Goal: Task Accomplishment & Management: Use online tool/utility

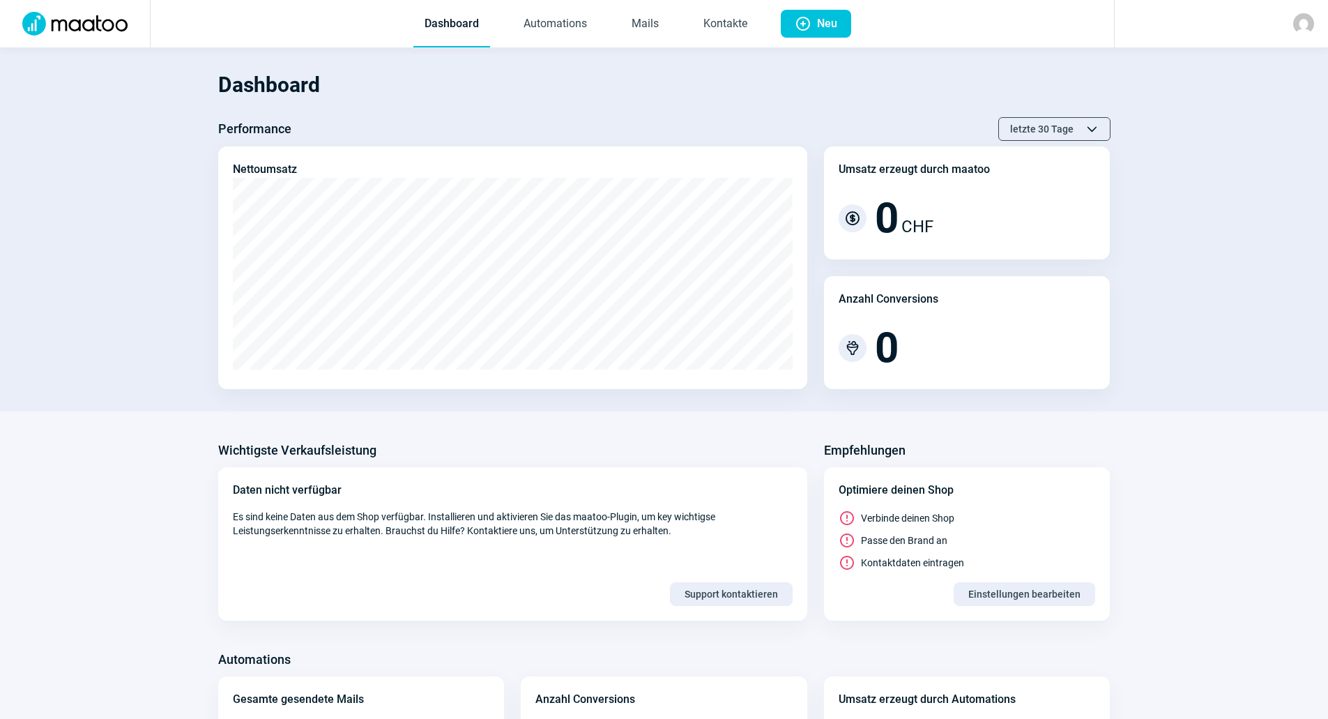
click at [1255, 165] on section "Dashboard Performance letzte 30 Tage ChevronUp icon ChevronDown icon Nettoumsat…" at bounding box center [664, 229] width 1328 height 364
click at [1296, 25] on img at bounding box center [1303, 23] width 21 height 21
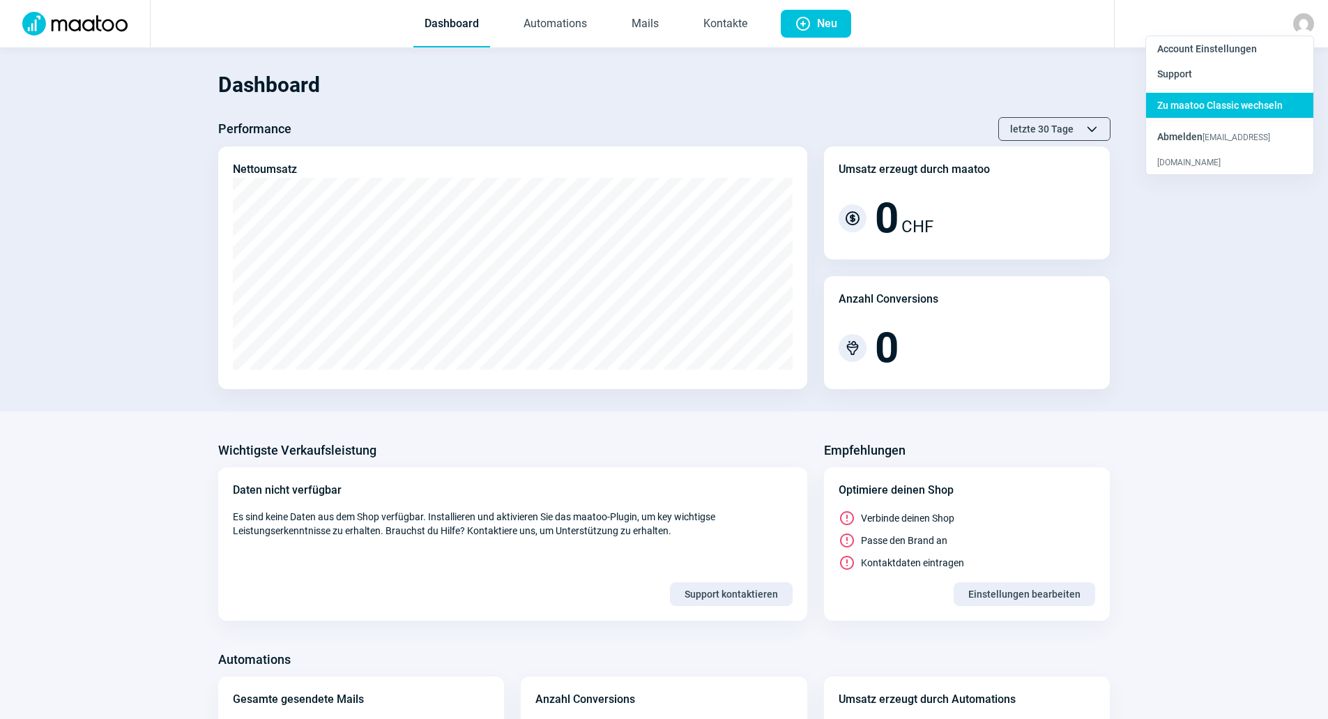
click at [1232, 111] on span "Zu maatoo Classic wechseln" at bounding box center [1219, 105] width 125 height 11
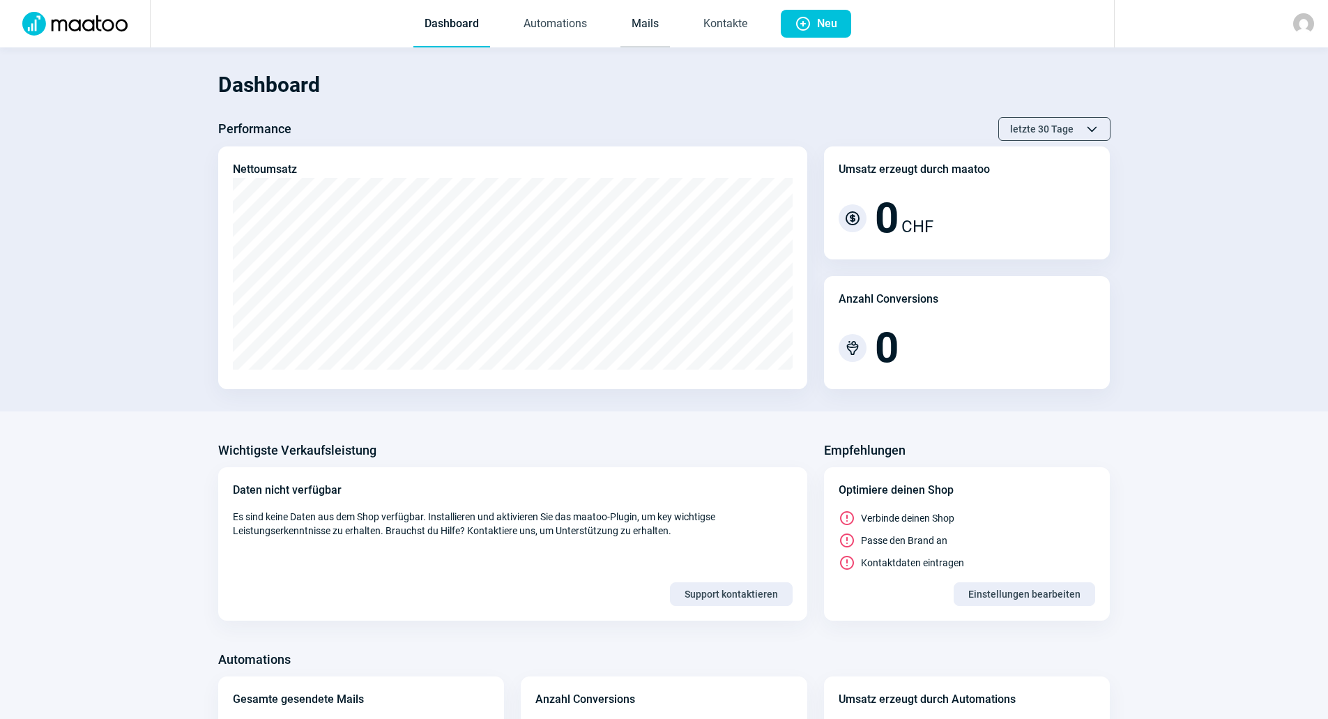
click at [639, 29] on link "Mails" at bounding box center [644, 24] width 49 height 46
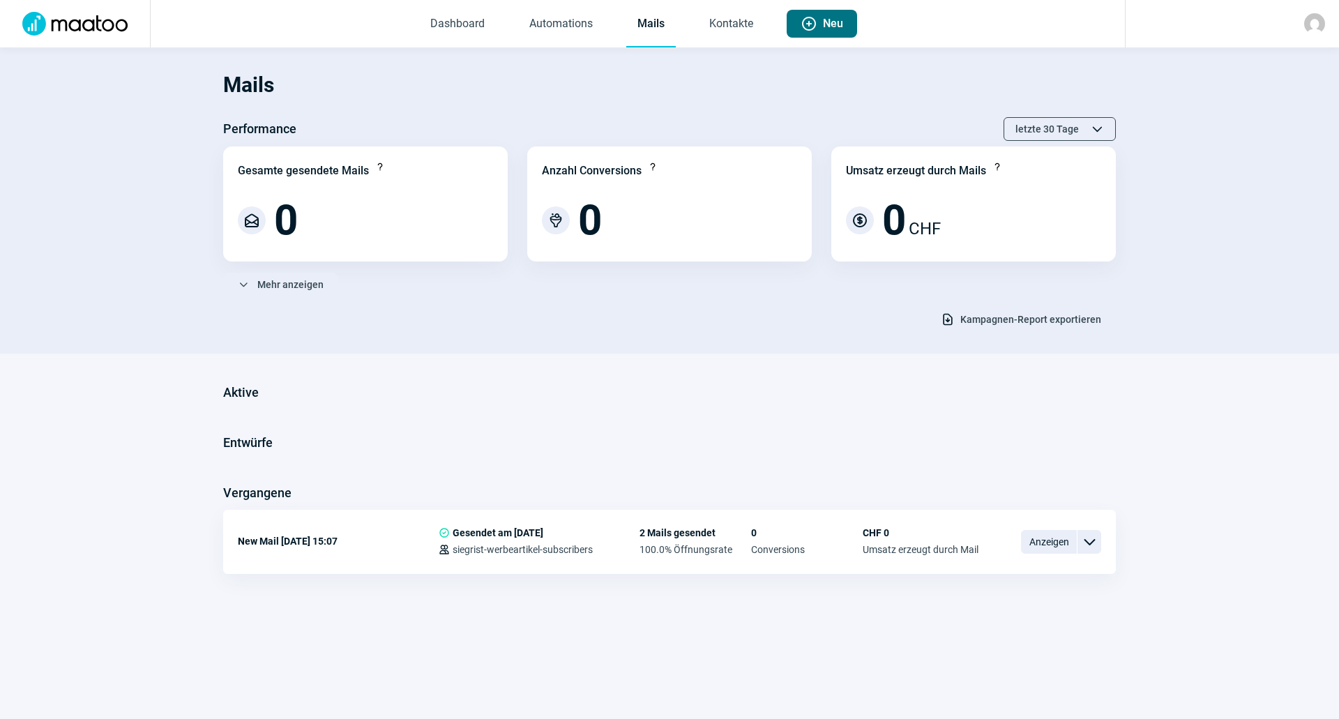
click at [847, 24] on button "Plus icon Neu" at bounding box center [821, 24] width 70 height 28
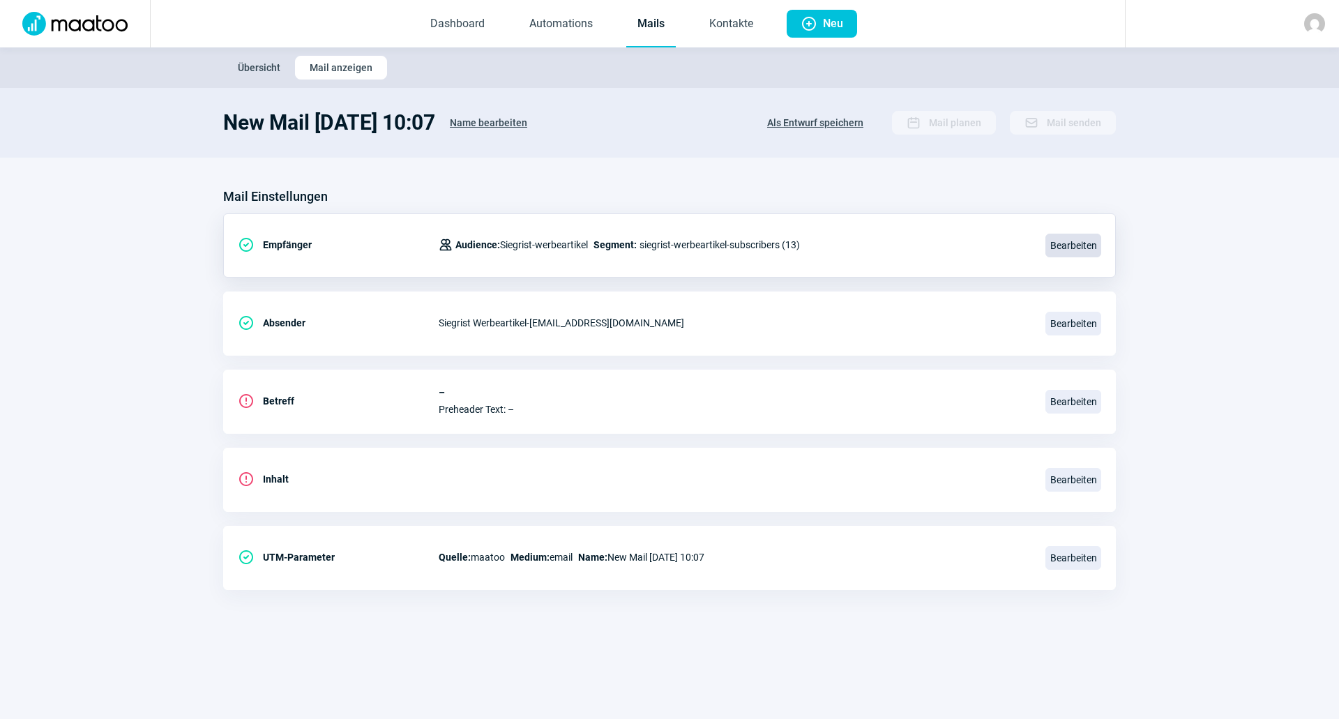
click at [1062, 244] on span "Bearbeiten" at bounding box center [1073, 246] width 56 height 24
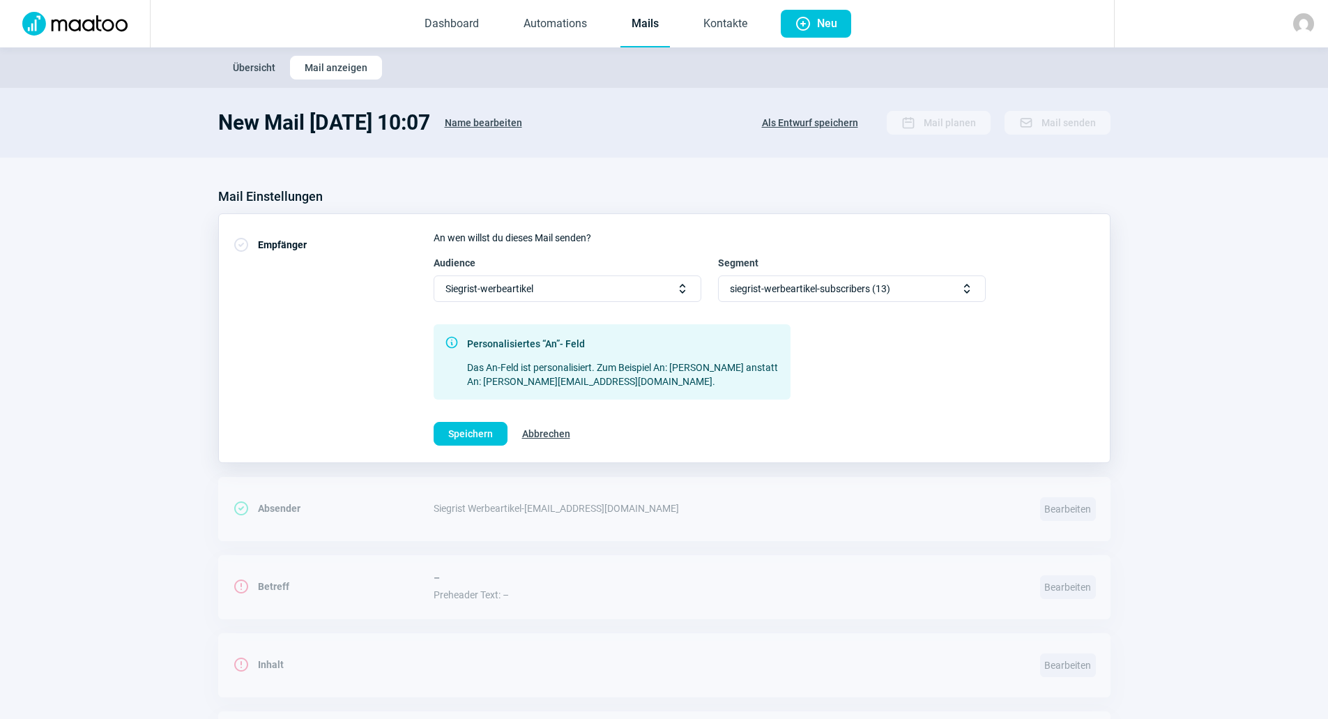
click at [905, 282] on div "siegrist-werbeartikel-subscribers (13) Selector icon" at bounding box center [852, 288] width 268 height 26
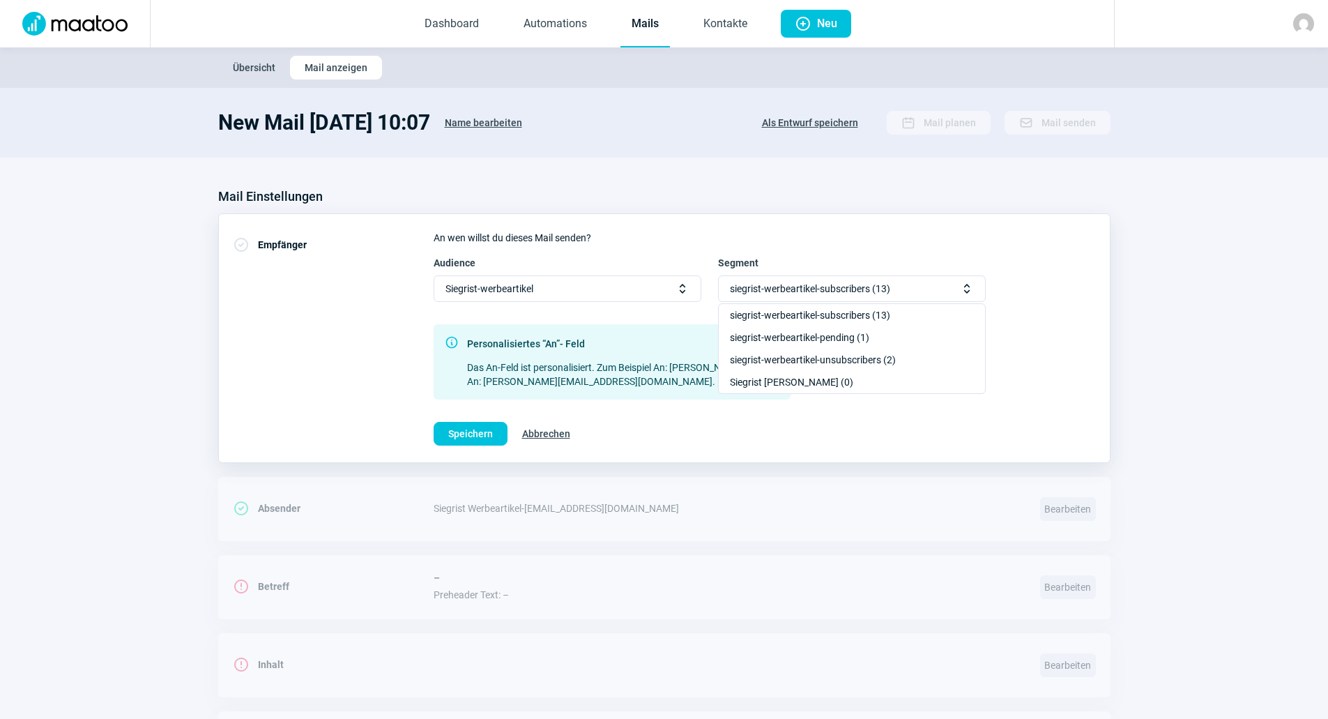
click at [889, 421] on div "An wen willst du dieses Mail senden? Audience Siegrist-werbeartikel Selector ic…" at bounding box center [765, 338] width 662 height 215
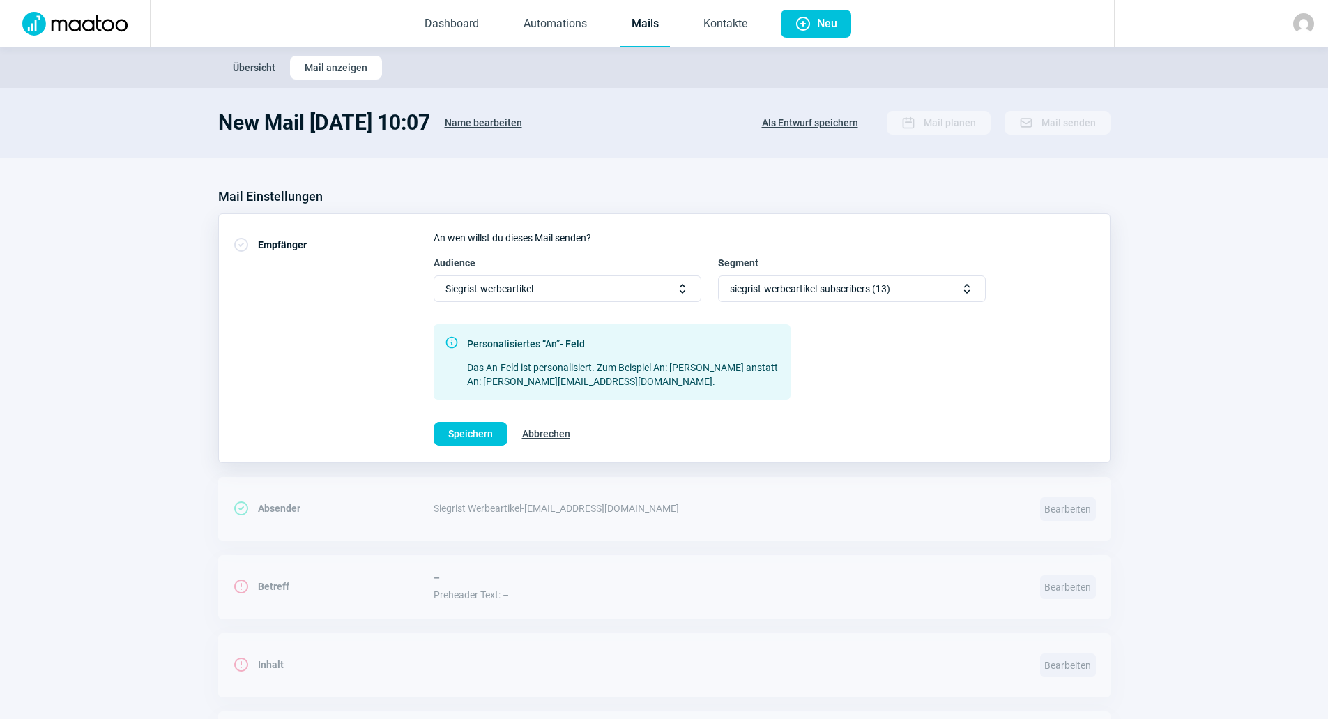
click at [567, 430] on span "Abbrechen" at bounding box center [546, 433] width 48 height 22
